Goal: Task Accomplishment & Management: Manage account settings

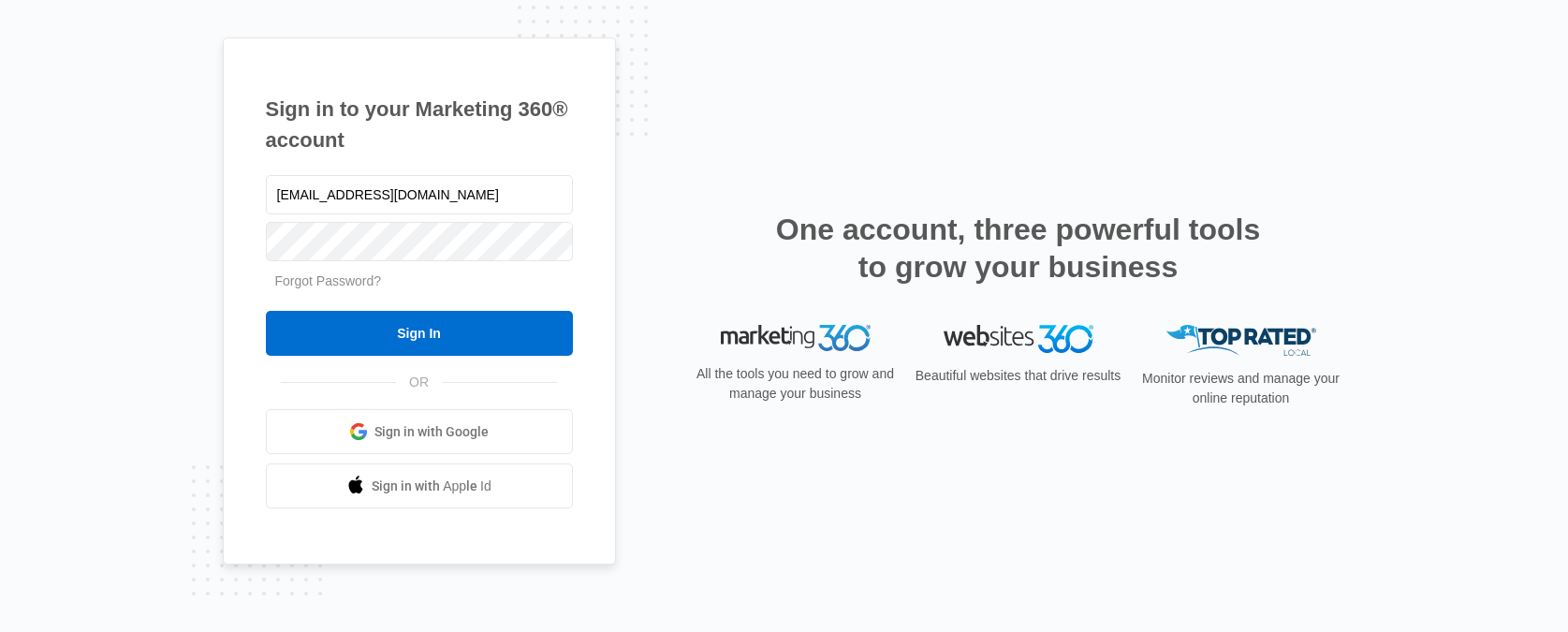
type input "[EMAIL_ADDRESS][DOMAIN_NAME]"
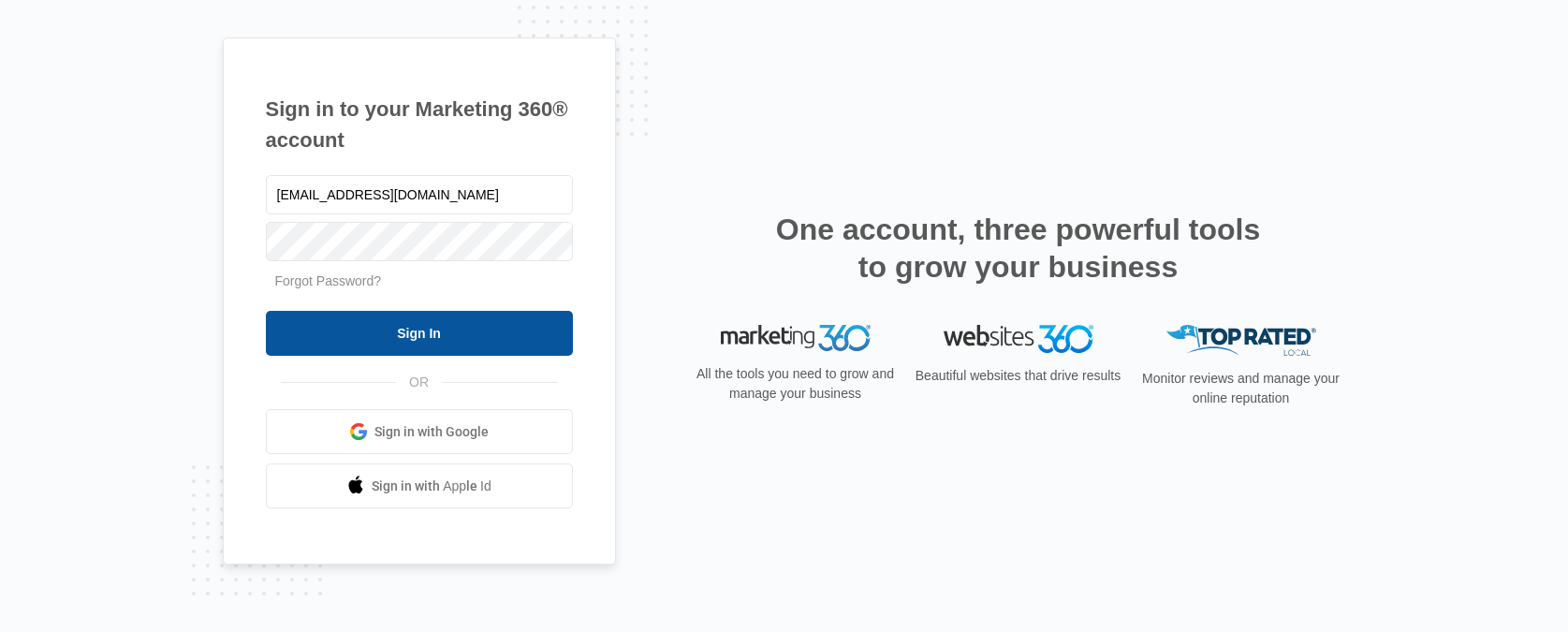
click at [431, 339] on input "Sign In" at bounding box center [419, 334] width 307 height 45
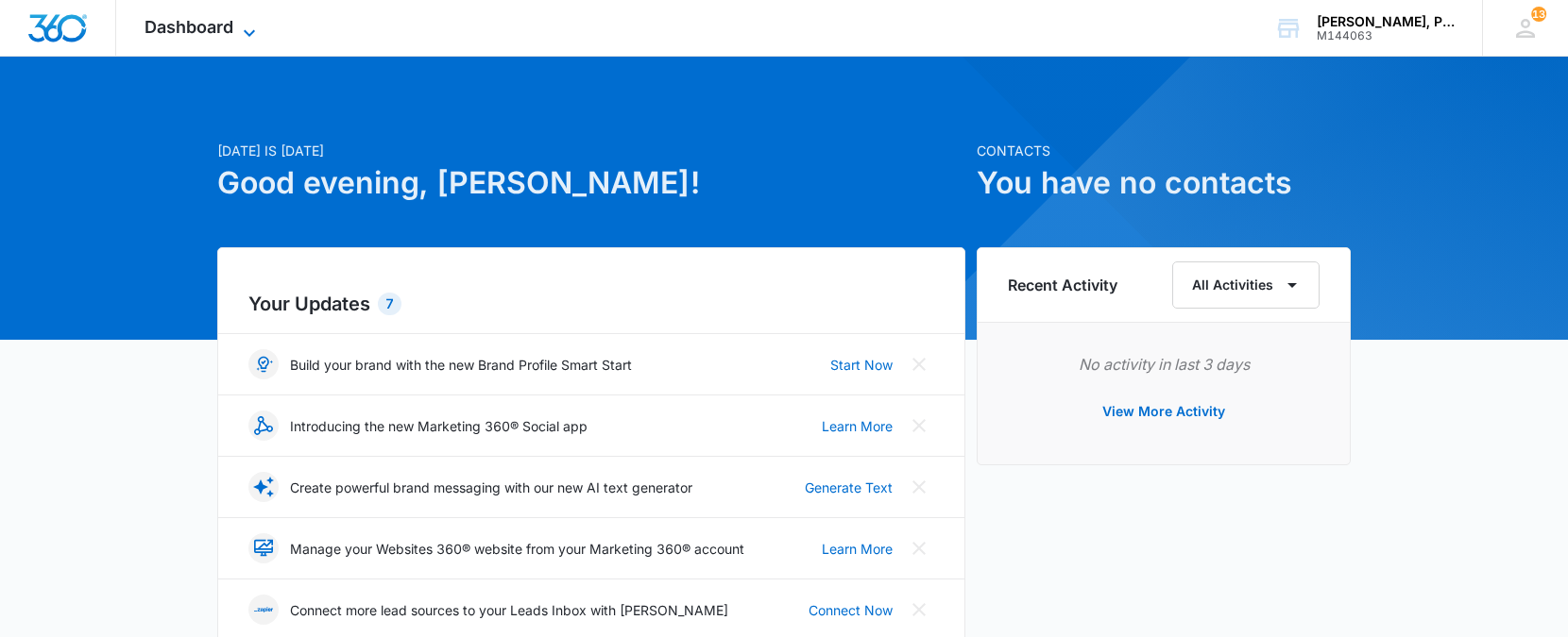
click at [192, 26] on span "Dashboard" at bounding box center [189, 27] width 89 height 20
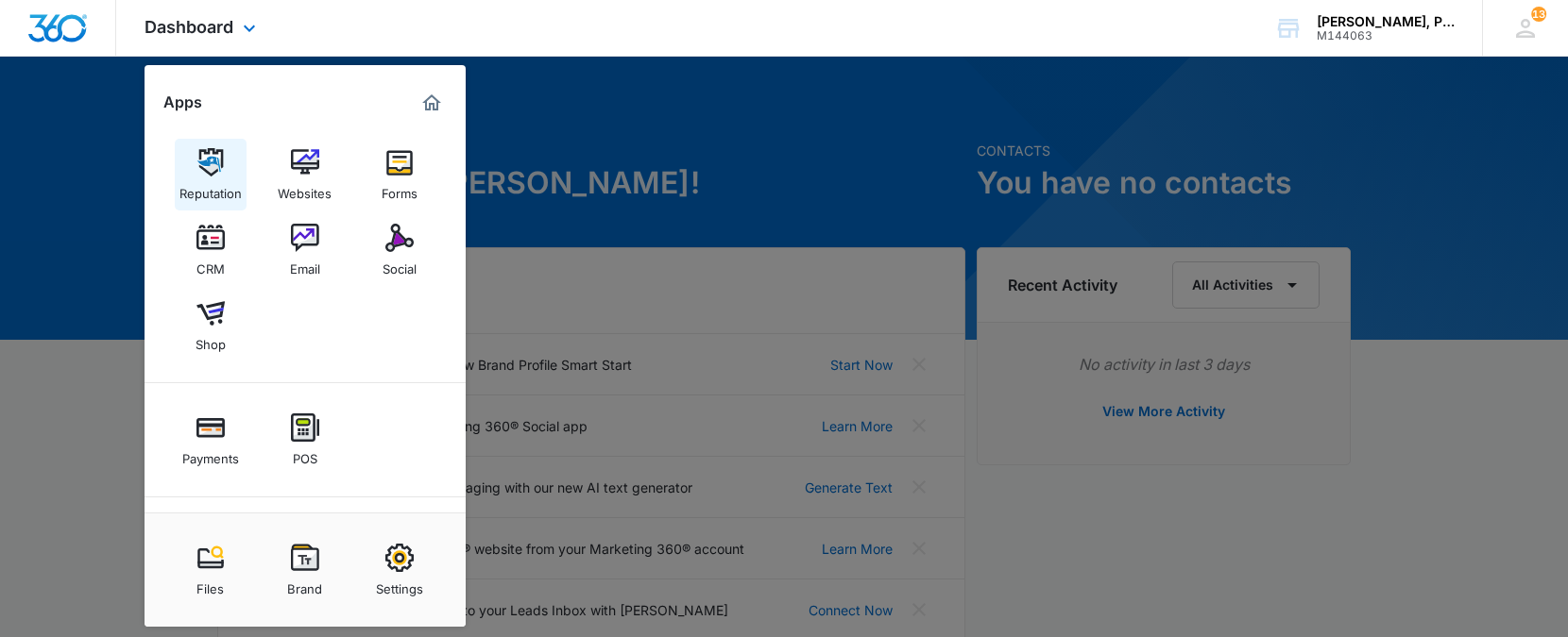
click at [214, 146] on link "Reputation" at bounding box center [211, 174] width 72 height 72
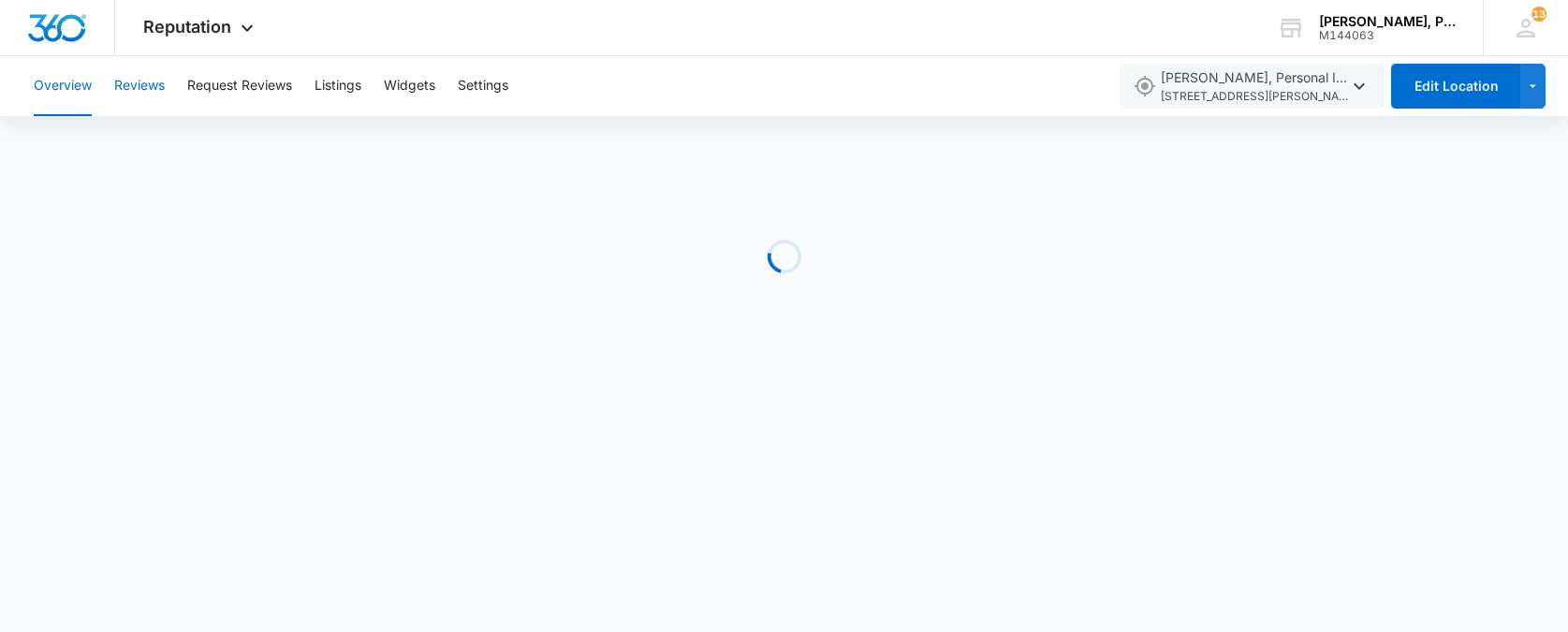
click at [157, 86] on button "Reviews" at bounding box center [139, 87] width 51 height 60
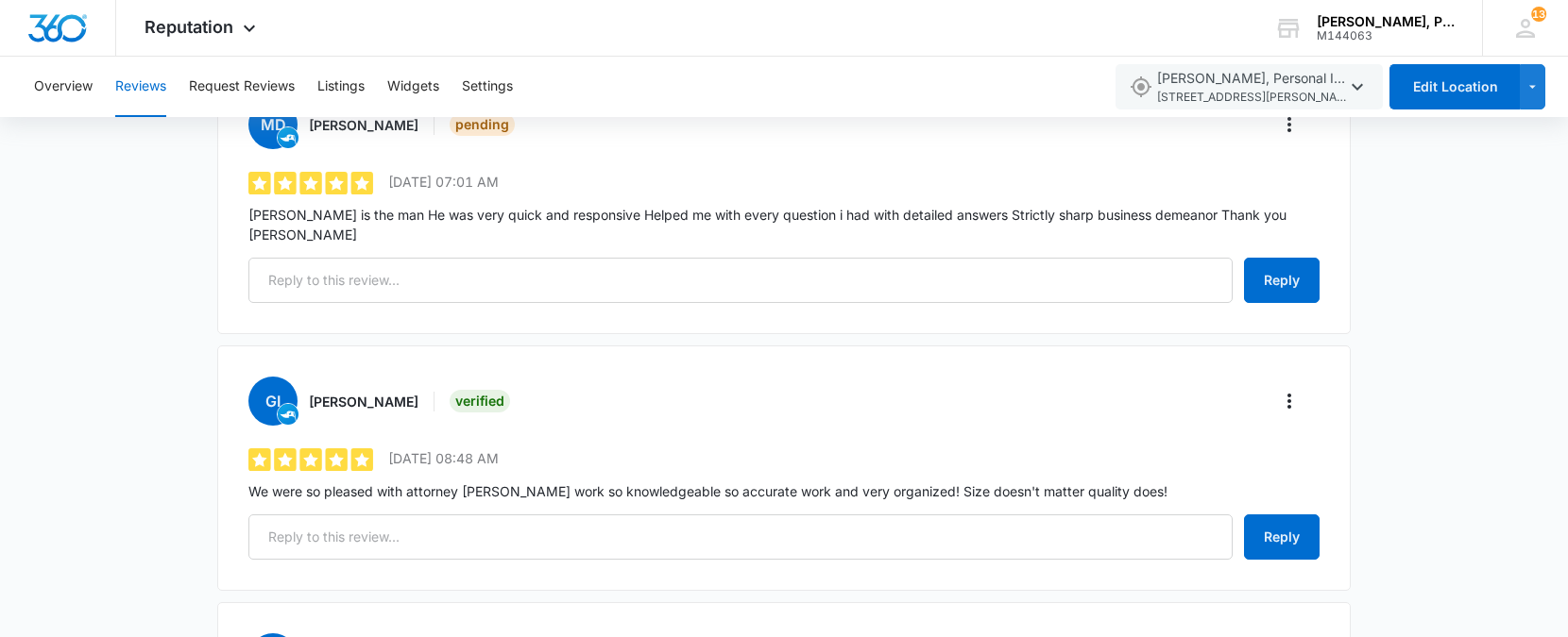
scroll to position [56, 0]
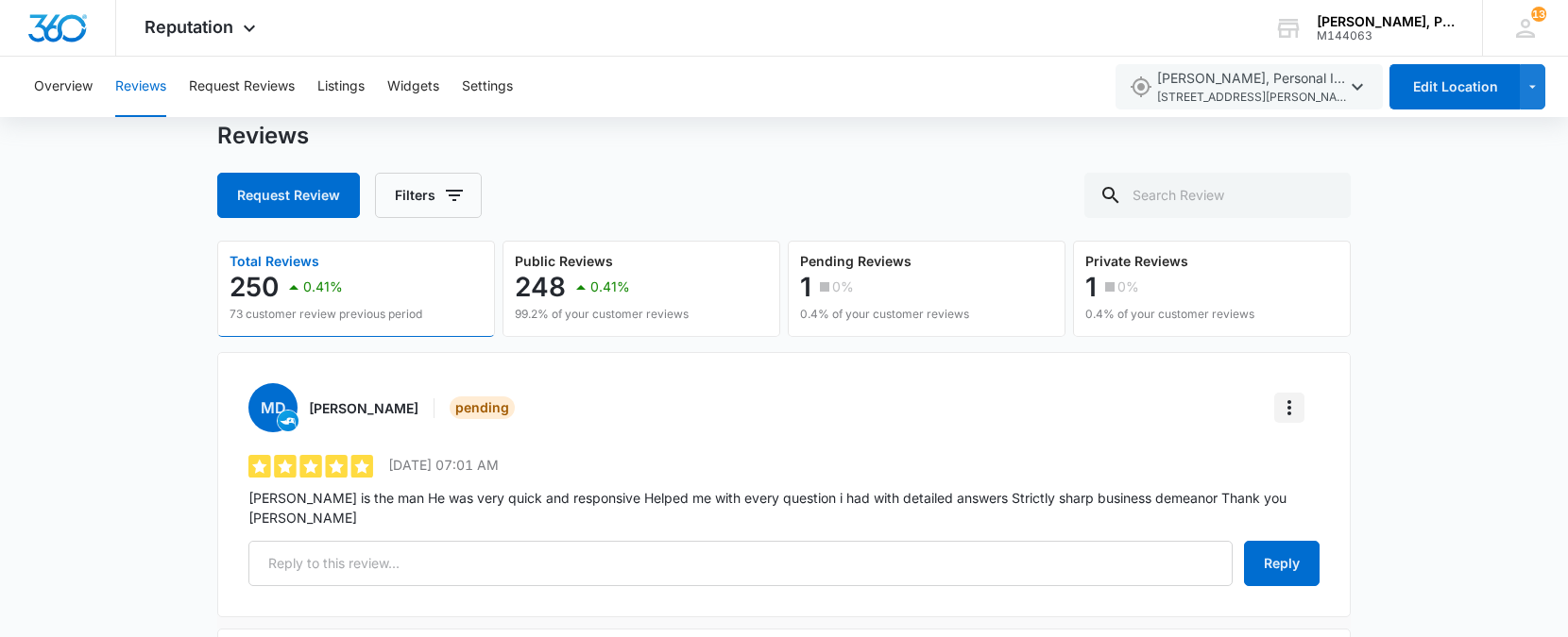
click at [1296, 402] on icon "More" at bounding box center [1289, 408] width 23 height 23
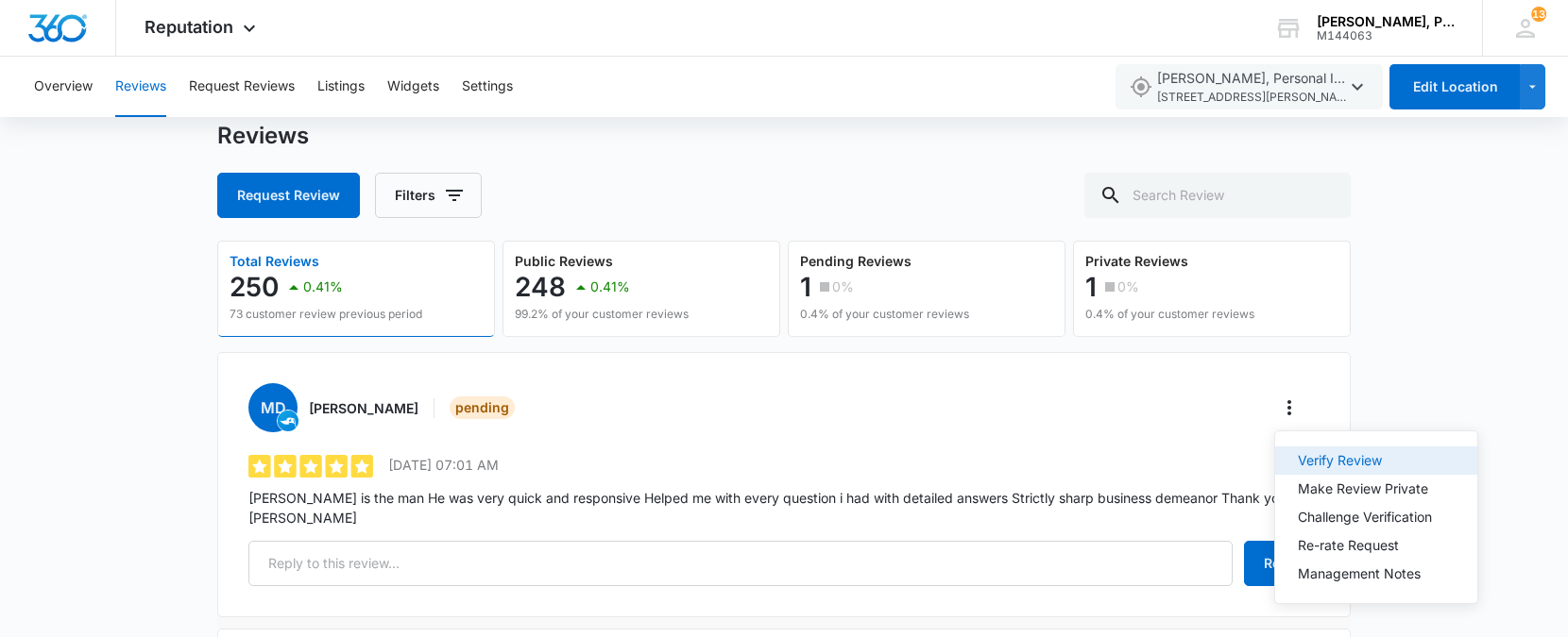
click at [1315, 455] on div "Verify Review" at bounding box center [1364, 461] width 134 height 13
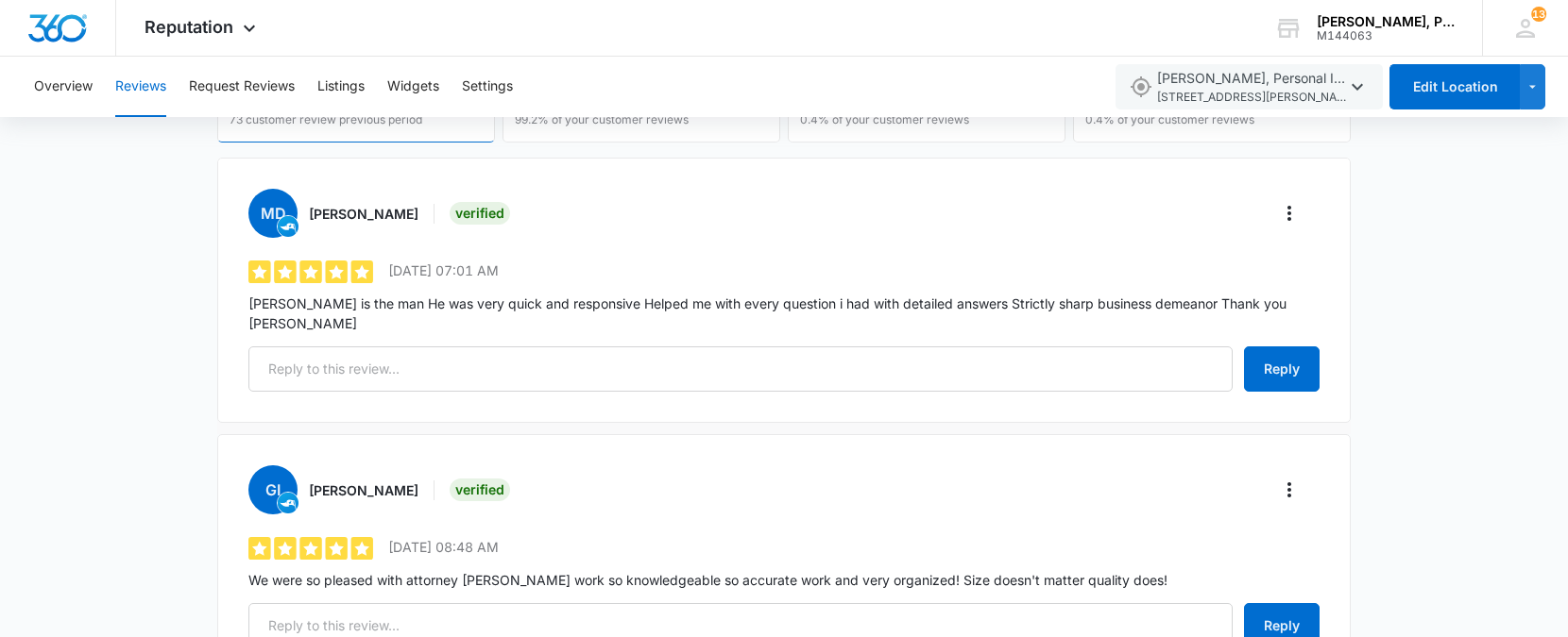
scroll to position [246, 0]
